Goal: Transaction & Acquisition: Purchase product/service

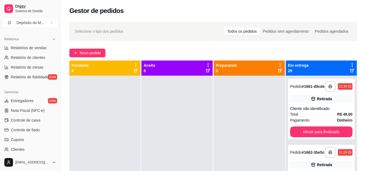
scroll to position [152, 0]
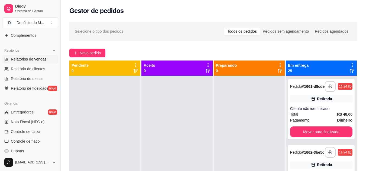
click at [25, 56] on link "Relatórios de vendas" at bounding box center [30, 59] width 56 height 9
select select "ALL"
select select "0"
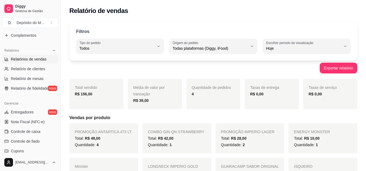
click at [172, 116] on h5 "Vendas por produto" at bounding box center [213, 118] width 288 height 6
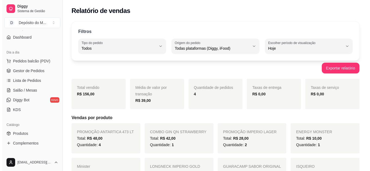
scroll to position [43, 0]
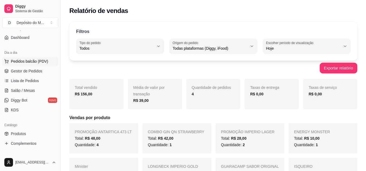
click at [36, 62] on span "Pedidos balcão (PDV)" at bounding box center [29, 61] width 37 height 5
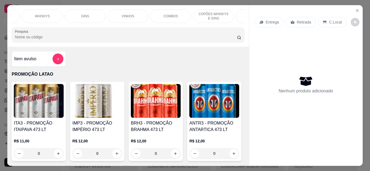
scroll to position [0, 407]
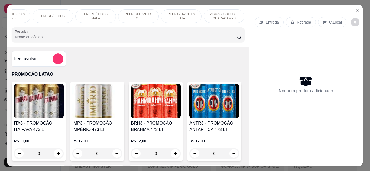
click at [143, 14] on p "REFRIGERANTES 2LT" at bounding box center [138, 16] width 31 height 9
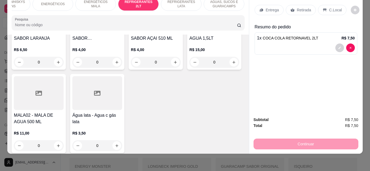
type input "1"
click at [299, 7] on p "Retirada" at bounding box center [304, 9] width 14 height 5
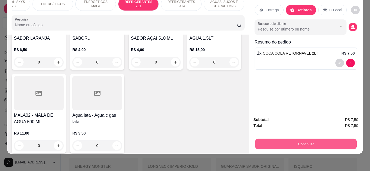
click at [296, 139] on button "Continuar" at bounding box center [305, 144] width 101 height 11
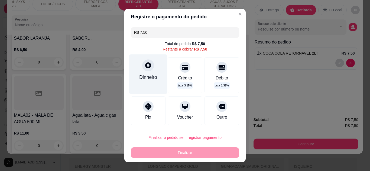
click at [153, 70] on div "Dinheiro" at bounding box center [148, 74] width 38 height 40
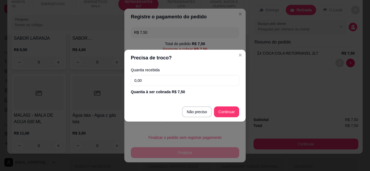
click at [157, 78] on input "0,00" at bounding box center [185, 80] width 108 height 11
click at [184, 71] on label "Quantia recebida" at bounding box center [185, 70] width 108 height 4
click at [172, 80] on input "0,00" at bounding box center [185, 80] width 108 height 11
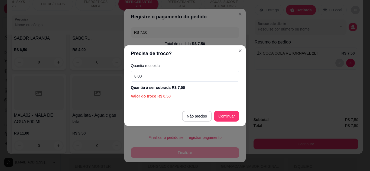
type input "8,00"
click at [227, 122] on footer "Não preciso Continuar" at bounding box center [184, 116] width 121 height 19
type input "R$ 0,00"
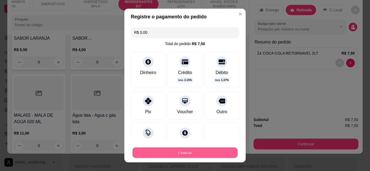
click at [214, 155] on button "Finalizar" at bounding box center [184, 153] width 105 height 11
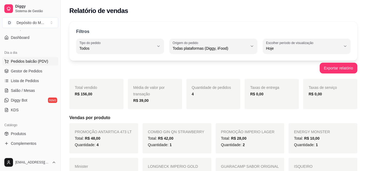
click at [22, 65] on button "Pedidos balcão (PDV)" at bounding box center [30, 61] width 56 height 9
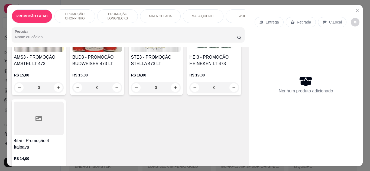
scroll to position [177, 0]
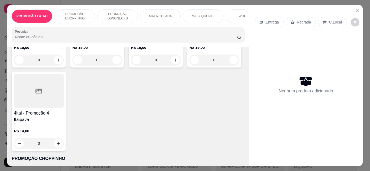
click at [54, 145] on input "0" at bounding box center [39, 143] width 30 height 11
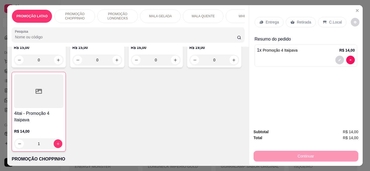
type input "1"
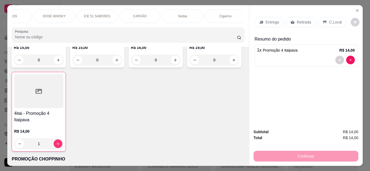
scroll to position [0, 706]
click at [230, 17] on div "Cigarros" at bounding box center [223, 16] width 41 height 14
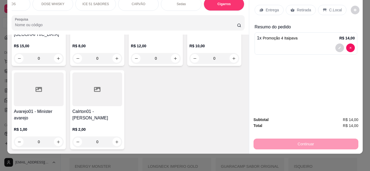
scroll to position [5569, 0]
click at [199, 64] on input "0" at bounding box center [214, 58] width 30 height 11
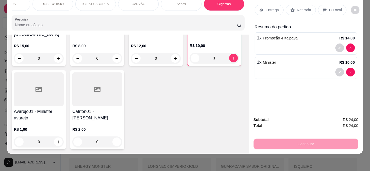
type input "1"
click at [297, 7] on p "Retirada" at bounding box center [304, 9] width 14 height 5
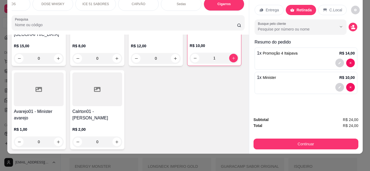
click at [296, 7] on p "Retirada" at bounding box center [303, 9] width 15 height 5
